Goal: Communication & Community: Participate in discussion

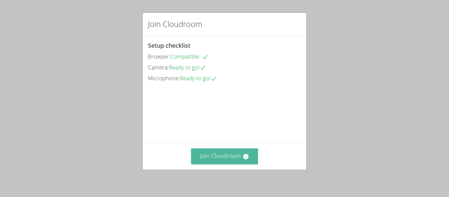
click at [237, 155] on button "Join Cloudroom" at bounding box center [224, 156] width 67 height 16
click at [230, 158] on button "Join Cloudroom" at bounding box center [224, 156] width 67 height 16
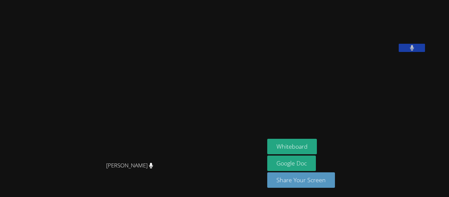
click at [412, 52] on button at bounding box center [411, 48] width 26 height 8
click at [415, 51] on icon at bounding box center [411, 48] width 7 height 6
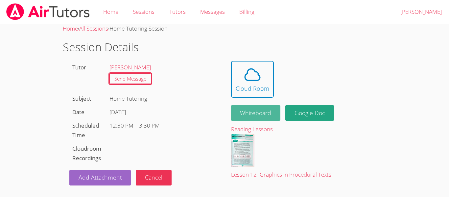
click at [244, 111] on button "Whiteboard" at bounding box center [256, 112] width 50 height 15
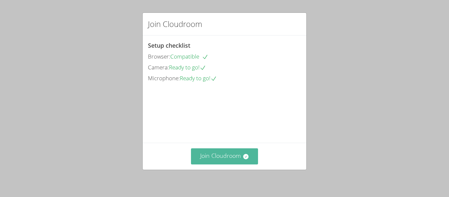
click at [225, 157] on button "Join Cloudroom" at bounding box center [224, 156] width 67 height 16
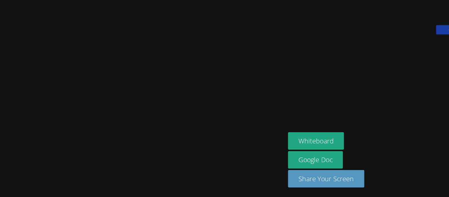
click at [153, 82] on video at bounding box center [132, 85] width 99 height 146
click at [152, 83] on video at bounding box center [132, 85] width 99 height 146
click at [153, 83] on video at bounding box center [132, 85] width 99 height 146
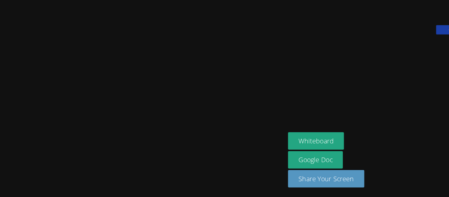
click at [153, 83] on video at bounding box center [132, 85] width 99 height 146
click at [154, 83] on video at bounding box center [132, 85] width 99 height 146
click at [153, 86] on video at bounding box center [132, 85] width 99 height 146
click at [149, 95] on video at bounding box center [132, 85] width 99 height 146
click at [148, 99] on video at bounding box center [132, 85] width 99 height 146
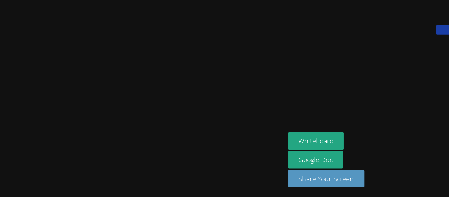
click at [150, 96] on video at bounding box center [132, 85] width 99 height 146
